Goal: Communication & Community: Participate in discussion

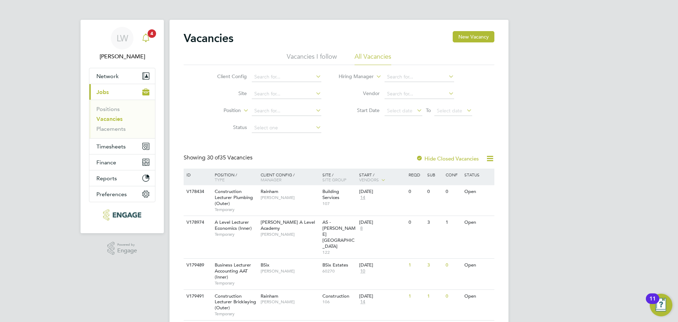
click at [139, 37] on div "Main navigation" at bounding box center [146, 38] width 14 height 14
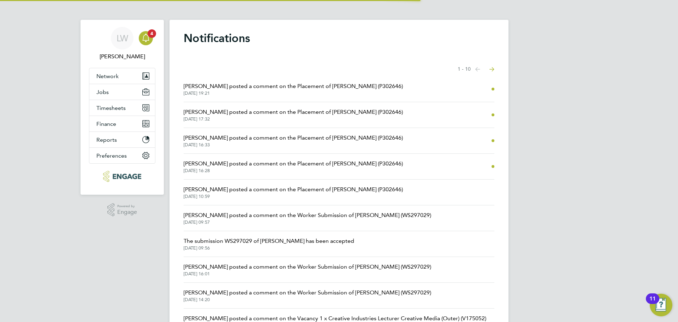
click at [307, 87] on span "[PERSON_NAME] posted a comment on the Placement of [PERSON_NAME] (P302646)" at bounding box center [293, 86] width 219 height 8
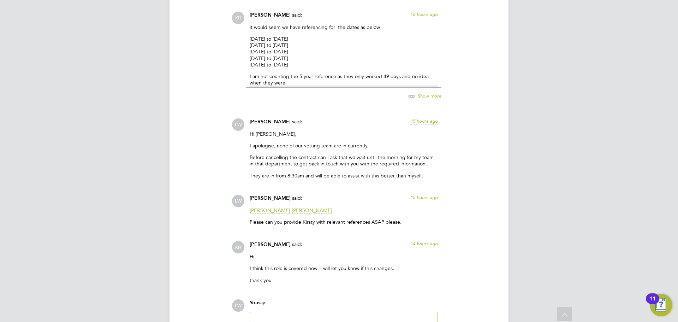
scroll to position [1405, 0]
